Goal: Information Seeking & Learning: Find specific fact

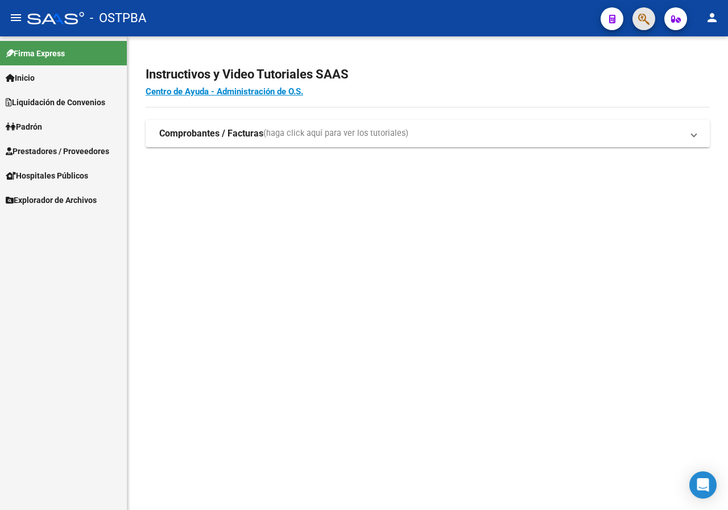
click at [637, 20] on button "button" at bounding box center [643, 18] width 23 height 23
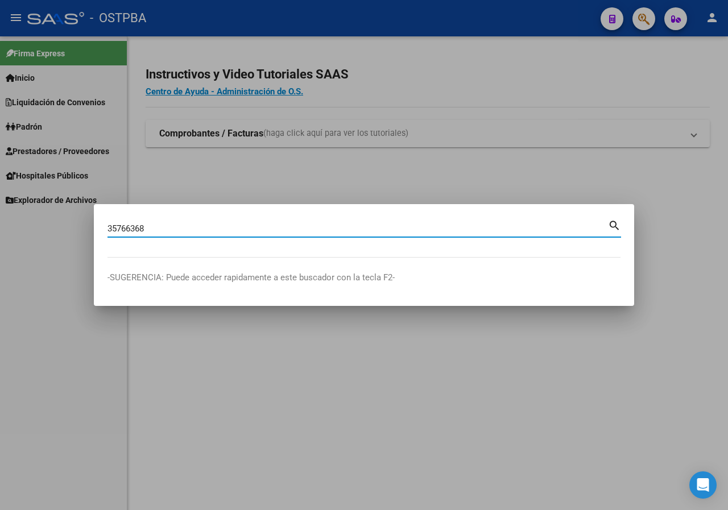
type input "35766368"
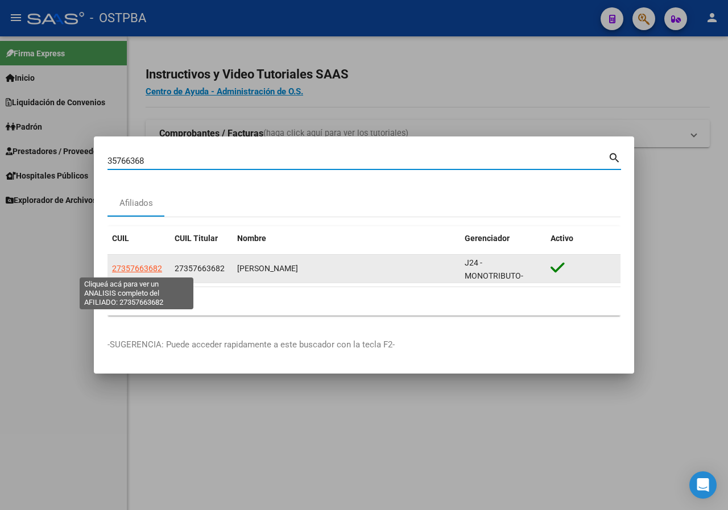
click at [140, 271] on span "27357663682" at bounding box center [137, 268] width 50 height 9
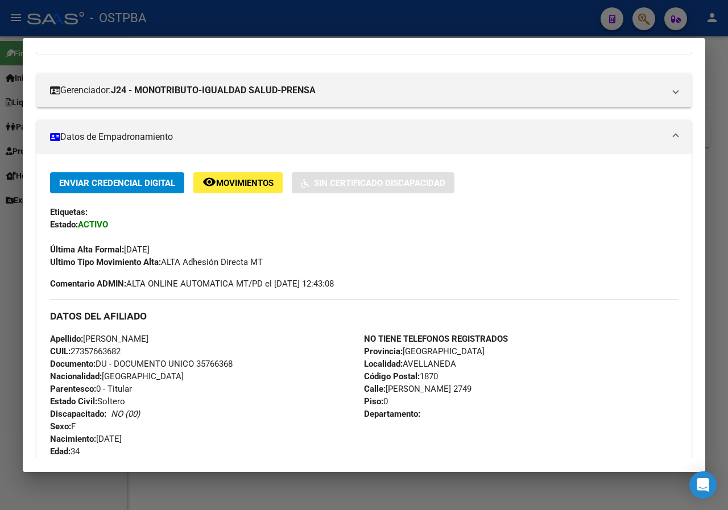
scroll to position [171, 0]
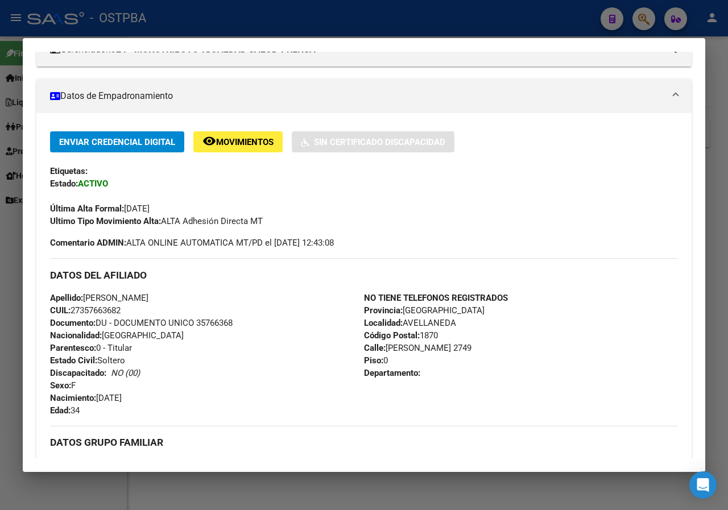
click at [0, 265] on div at bounding box center [364, 255] width 728 height 510
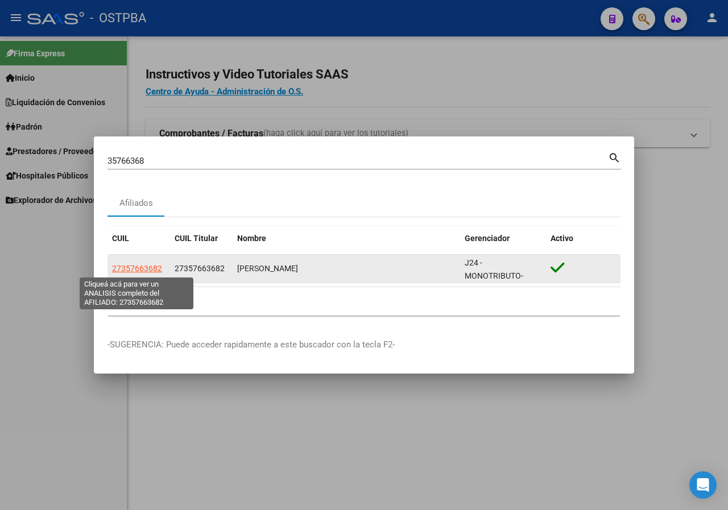
click at [142, 269] on span "27357663682" at bounding box center [137, 268] width 50 height 9
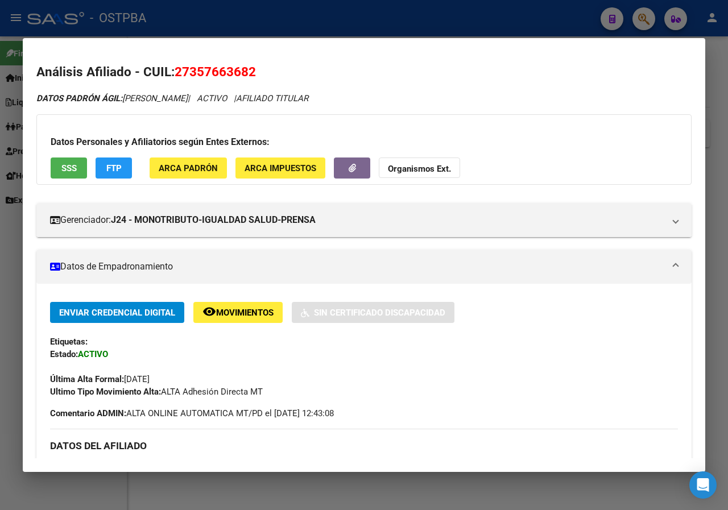
click at [0, 296] on div at bounding box center [364, 255] width 728 height 510
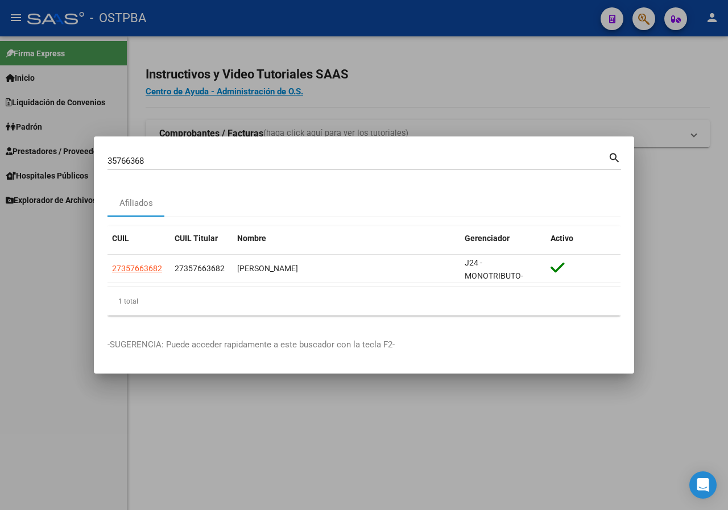
click at [163, 162] on input "35766368" at bounding box center [357, 161] width 500 height 10
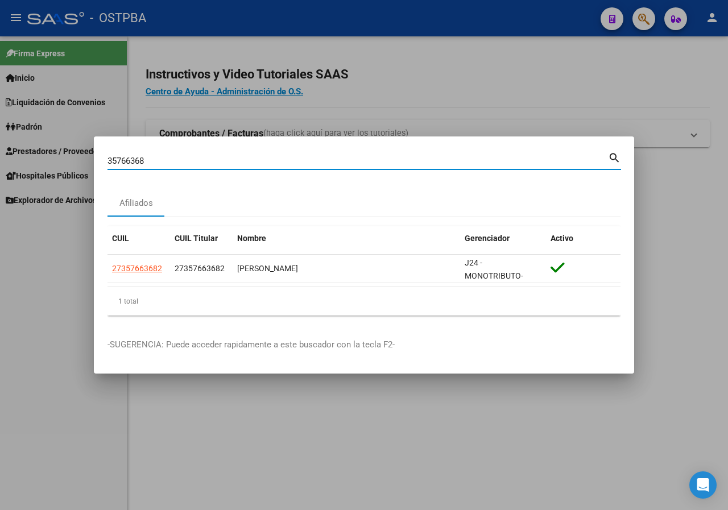
click at [163, 162] on input "35766368" at bounding box center [357, 161] width 500 height 10
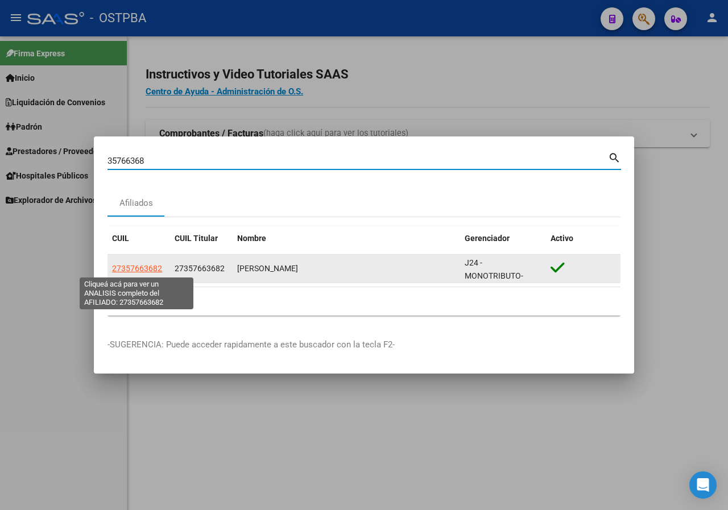
click at [132, 270] on span "27357663682" at bounding box center [137, 268] width 50 height 9
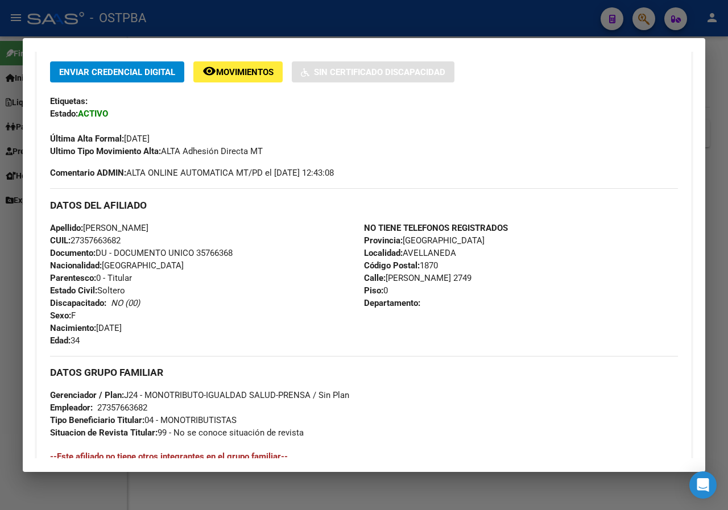
scroll to position [236, 0]
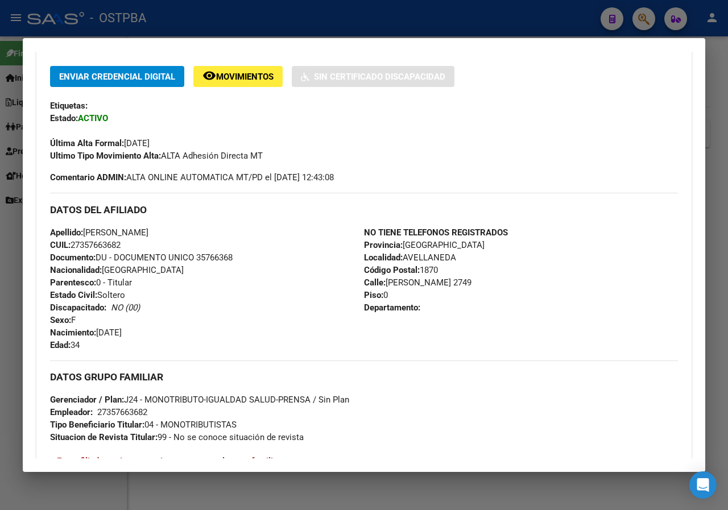
click at [0, 347] on div at bounding box center [364, 255] width 728 height 510
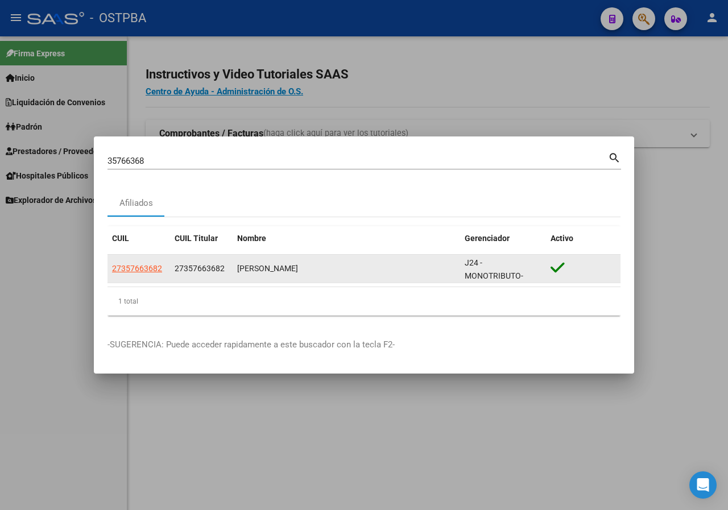
drag, startPoint x: 239, startPoint y: 268, endPoint x: 360, endPoint y: 268, distance: 121.6
click at [360, 268] on div "[PERSON_NAME]" at bounding box center [346, 268] width 218 height 13
copy div "[PERSON_NAME]"
click at [161, 266] on div "27357663682" at bounding box center [138, 268] width 53 height 13
click at [155, 268] on span "27357663682" at bounding box center [137, 268] width 50 height 9
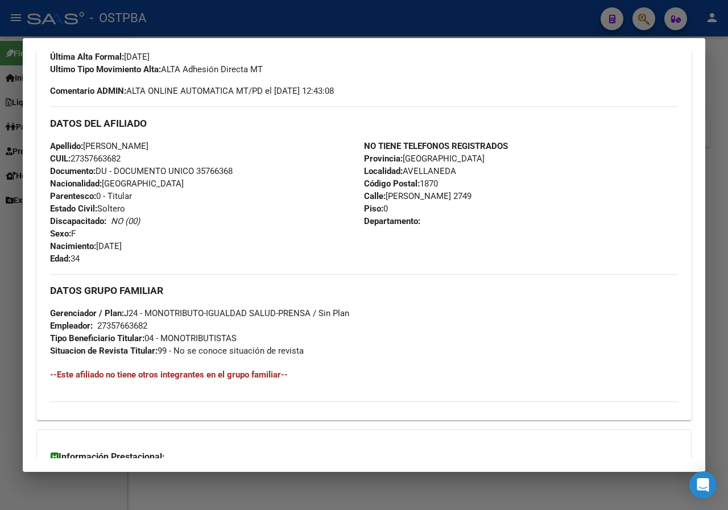
scroll to position [463, 0]
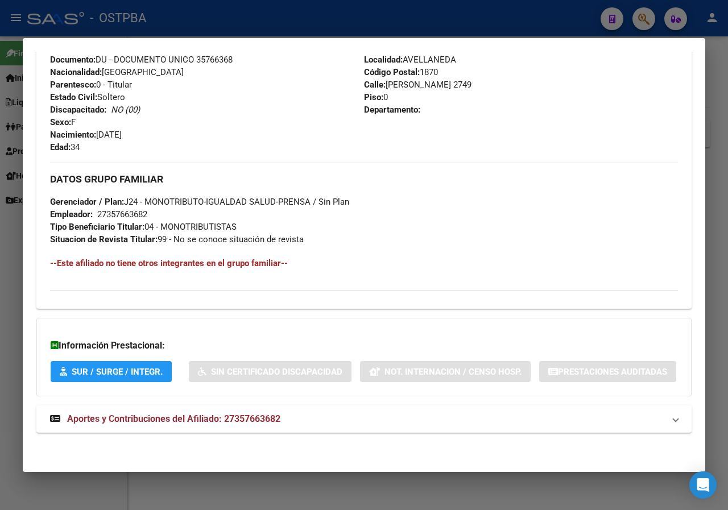
click at [1, 299] on div at bounding box center [364, 255] width 728 height 510
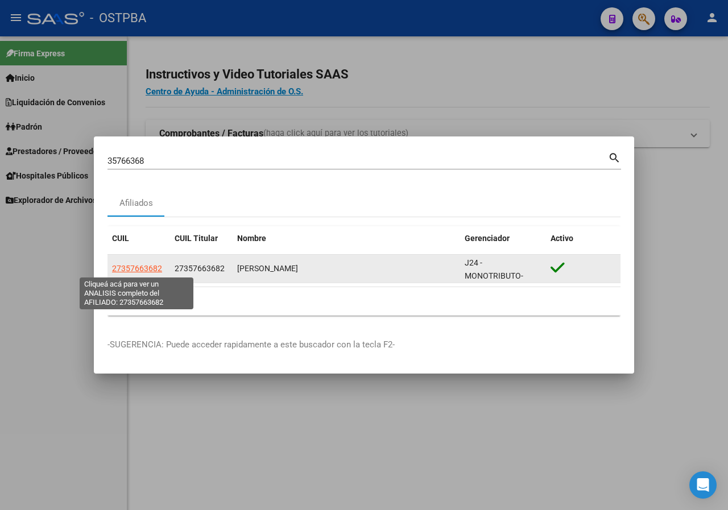
click at [149, 269] on span "27357663682" at bounding box center [137, 268] width 50 height 9
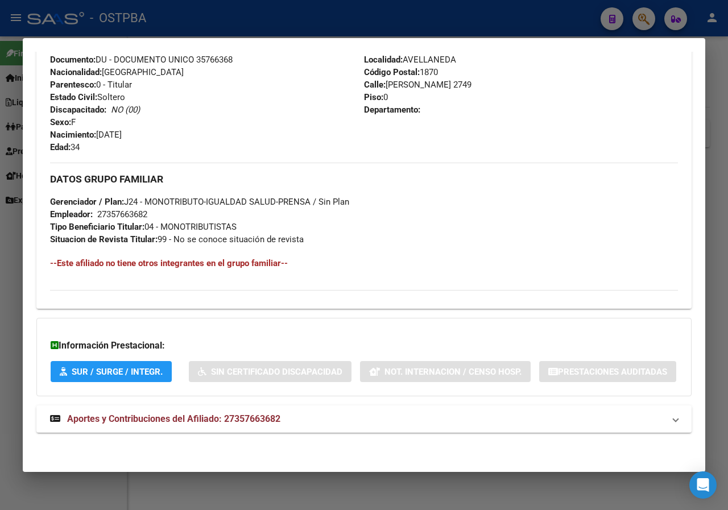
click at [0, 211] on div at bounding box center [364, 255] width 728 height 510
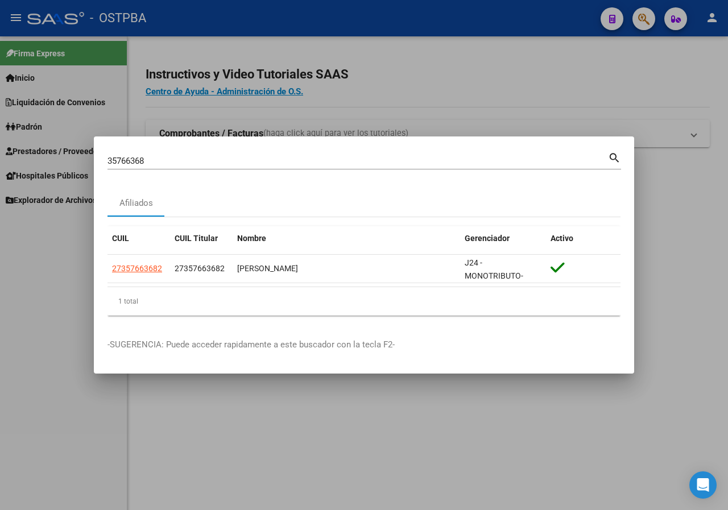
click at [21, 314] on div at bounding box center [364, 255] width 728 height 510
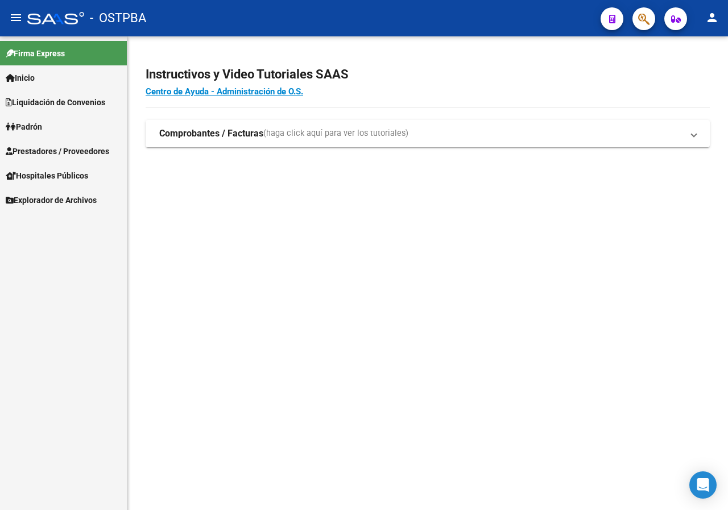
click at [633, 16] on button "button" at bounding box center [643, 18] width 23 height 23
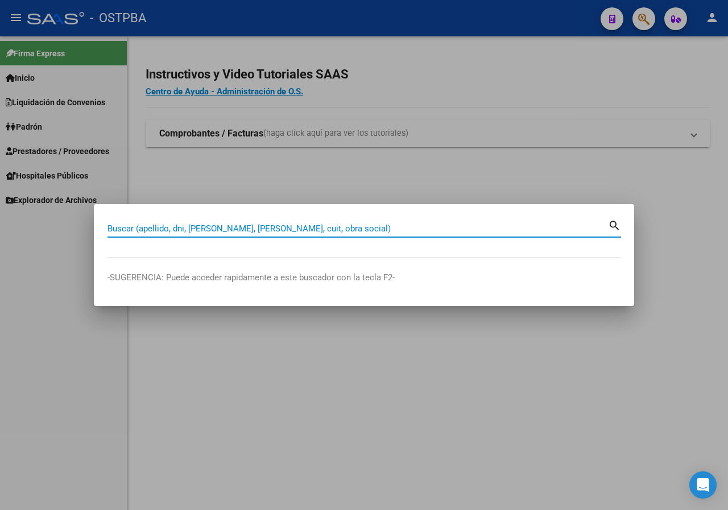
paste input "94794096"
type input "94794096"
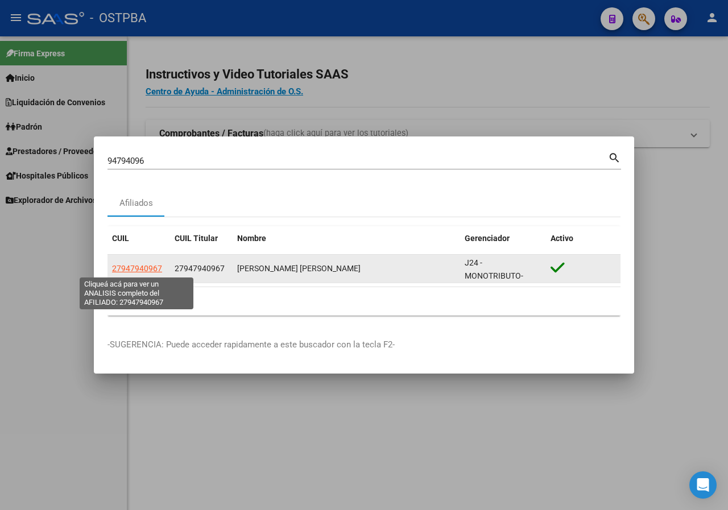
click at [148, 269] on span "27947940967" at bounding box center [137, 268] width 50 height 9
type textarea "27947940967"
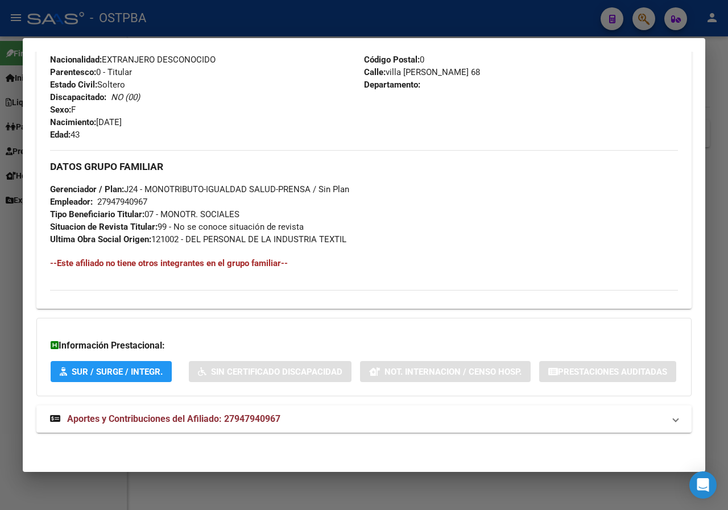
drag, startPoint x: 1, startPoint y: 350, endPoint x: 44, endPoint y: 363, distance: 44.6
click at [3, 349] on div at bounding box center [364, 255] width 728 height 510
